Goal: Task Accomplishment & Management: Manage account settings

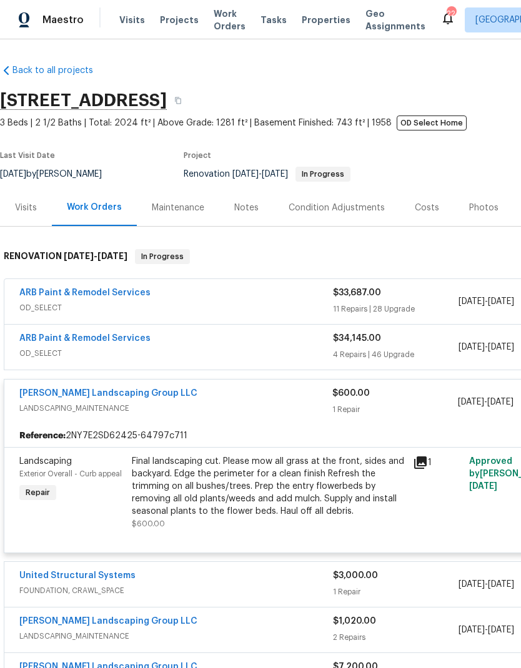
click at [134, 21] on span "Visits" at bounding box center [132, 20] width 26 height 12
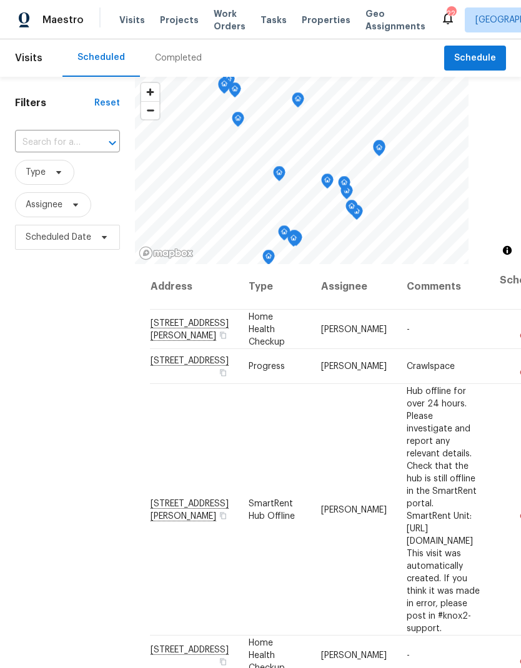
click at [71, 142] on input "text" at bounding box center [50, 142] width 70 height 19
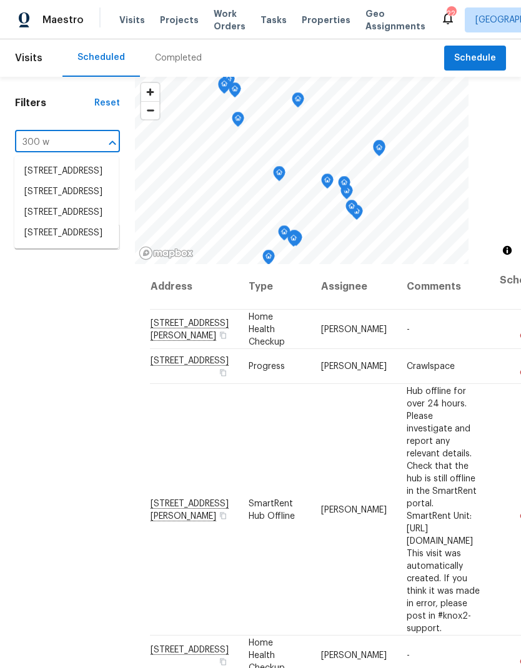
type input "300 wh"
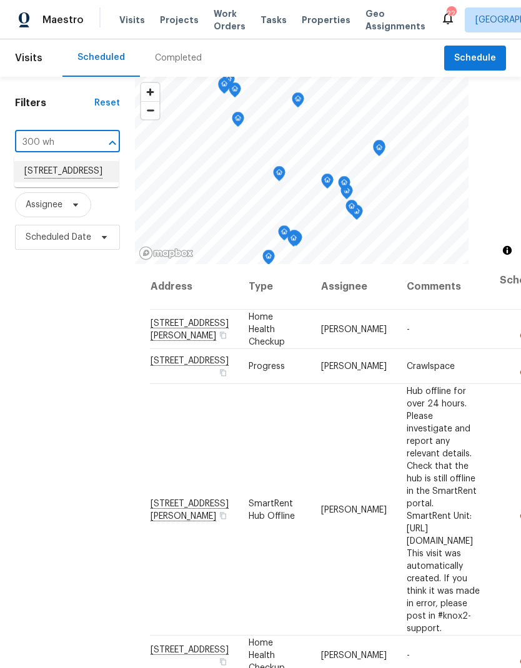
click at [71, 182] on li "300 Whisper Wood Way, Lebanon, TN 37087" at bounding box center [66, 171] width 104 height 21
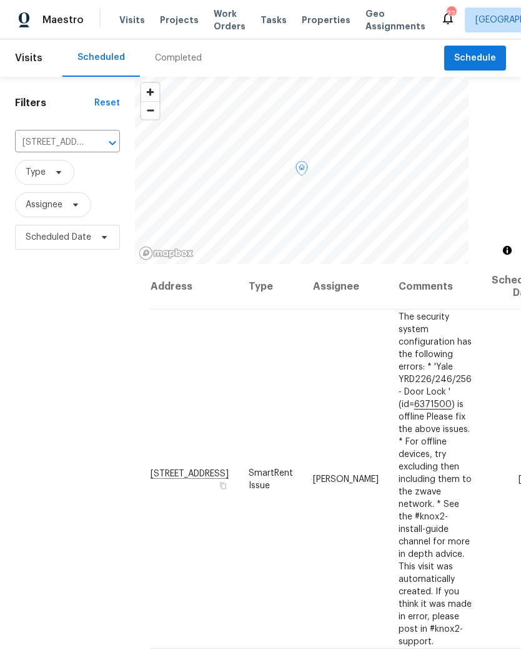
click at [0, 0] on icon at bounding box center [0, 0] width 0 height 0
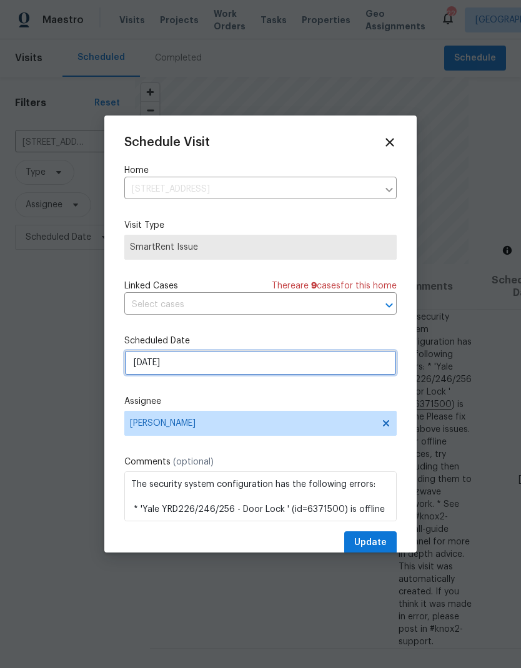
click at [258, 361] on input "10/3/2025" at bounding box center [260, 362] width 272 height 25
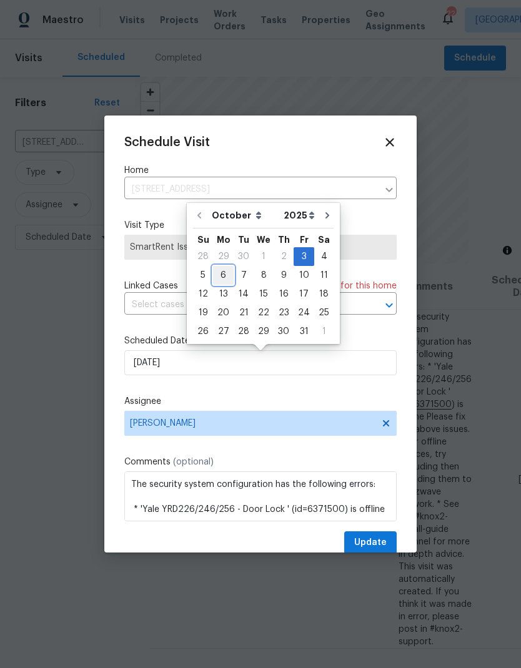
click at [224, 273] on div "6" at bounding box center [223, 275] width 21 height 17
type input "10/6/2025"
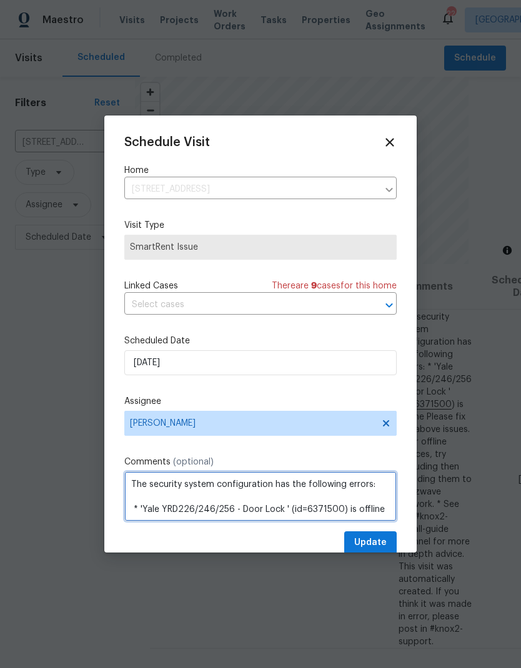
click at [369, 521] on textarea "The security system configuration has the following errors: * 'Yale YRD226/246/…" at bounding box center [260, 496] width 272 height 50
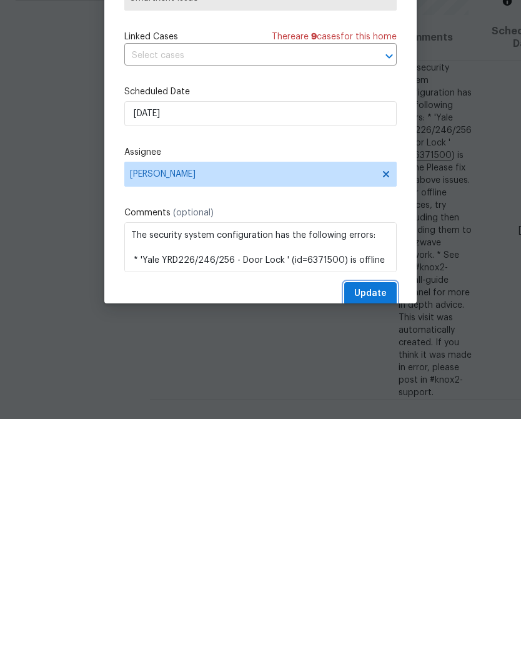
click at [358, 535] on span "Update" at bounding box center [370, 543] width 32 height 16
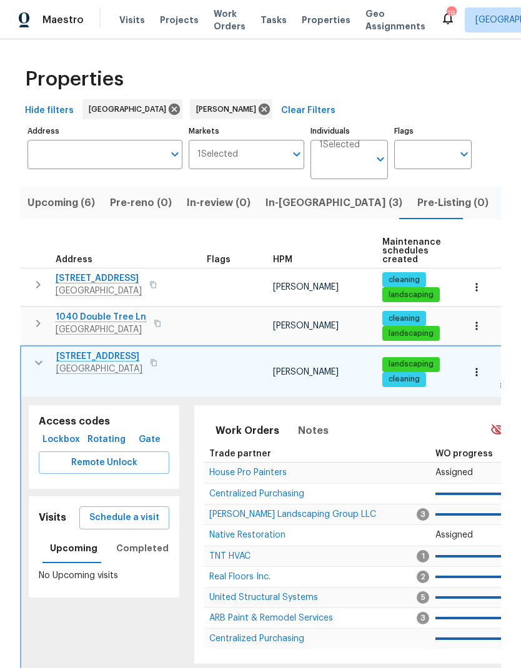
click at [41, 369] on icon "button" at bounding box center [38, 362] width 15 height 15
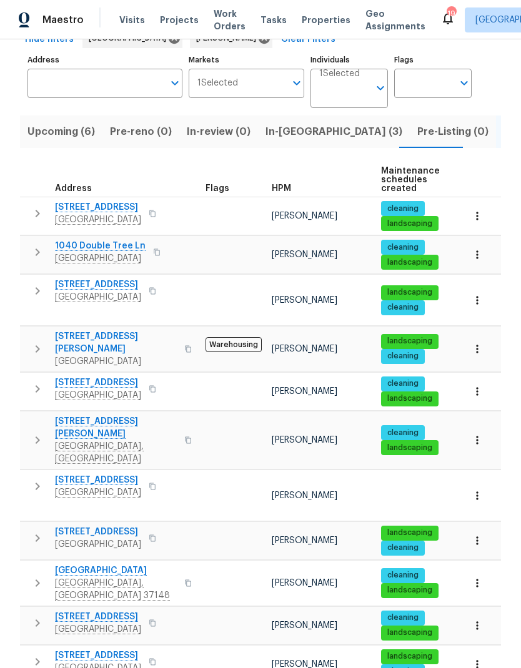
scroll to position [71, 0]
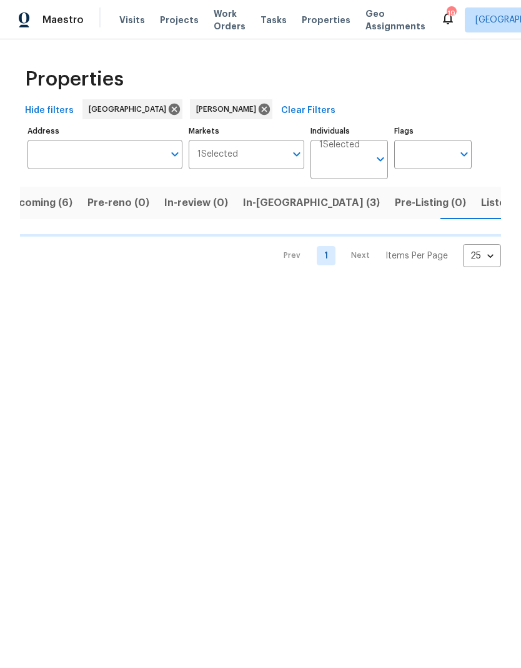
scroll to position [0, 24]
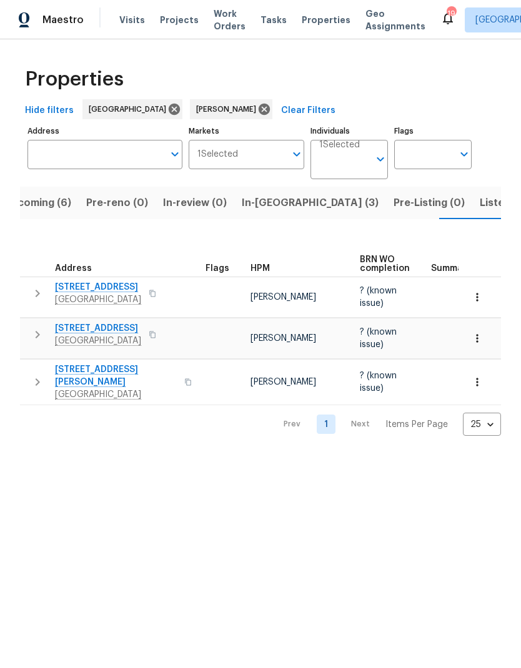
click at [36, 287] on icon "button" at bounding box center [37, 293] width 15 height 15
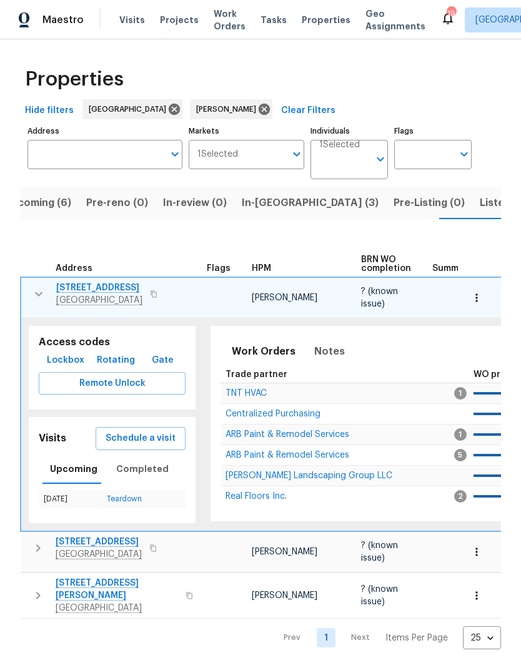
click at [481, 305] on button "button" at bounding box center [476, 297] width 27 height 27
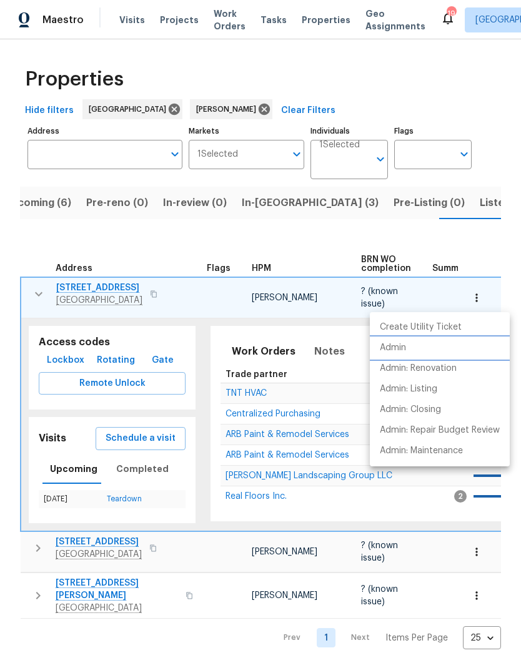
click at [387, 350] on p "Admin" at bounding box center [392, 347] width 26 height 13
